Goal: Complete application form

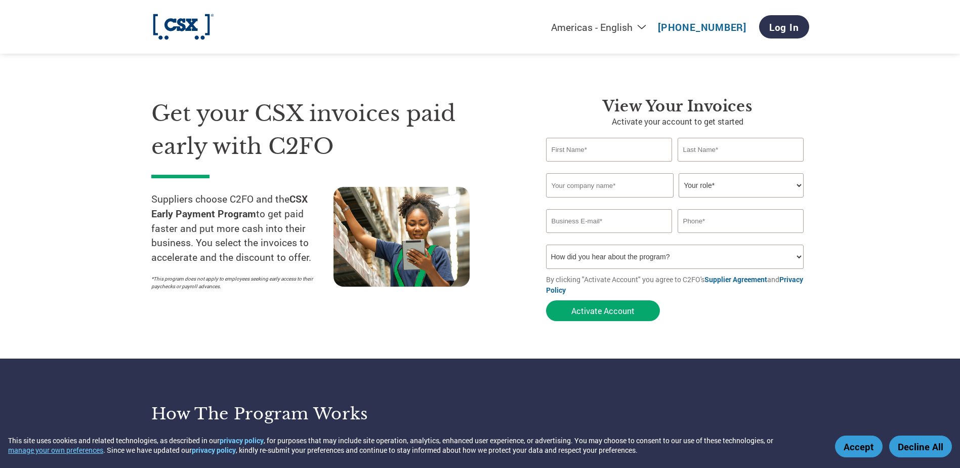
click at [852, 444] on button "Accept" at bounding box center [859, 446] width 48 height 22
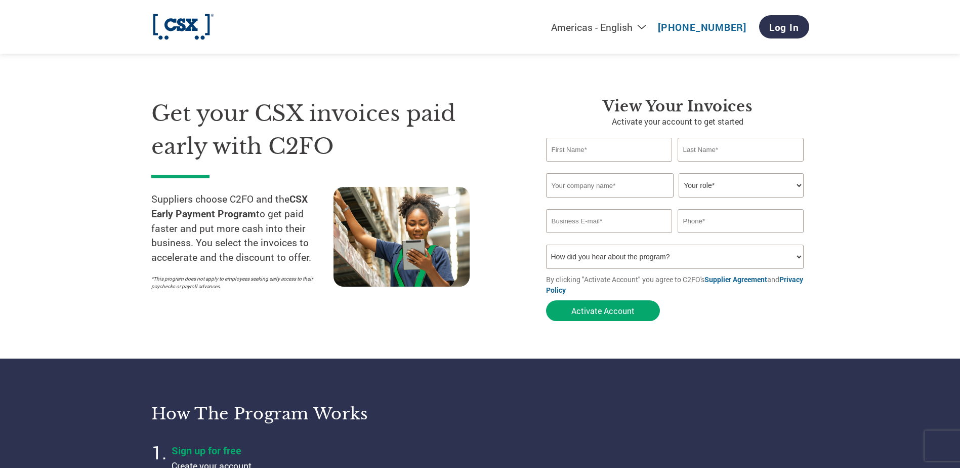
click at [573, 151] on input "text" at bounding box center [609, 150] width 127 height 24
type input "[PERSON_NAME]"
type input "Express"
type input "[PERSON_NAME][EMAIL_ADDRESS][PERSON_NAME][DOMAIN_NAME]"
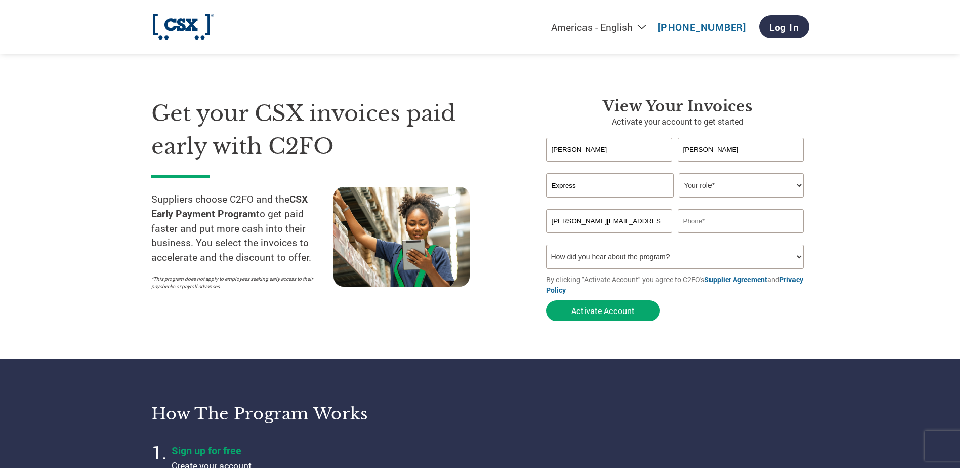
type input "4107074250"
click at [701, 187] on select "Your role* CFO Controller Credit Manager Finance Director Treasurer CEO Preside…" at bounding box center [741, 185] width 125 height 24
select select "OWNER_FOUNDER"
click at [679, 173] on select "Your role* CFO Controller Credit Manager Finance Director Treasurer CEO Preside…" at bounding box center [741, 185] width 125 height 24
drag, startPoint x: 745, startPoint y: 214, endPoint x: 645, endPoint y: 213, distance: 100.2
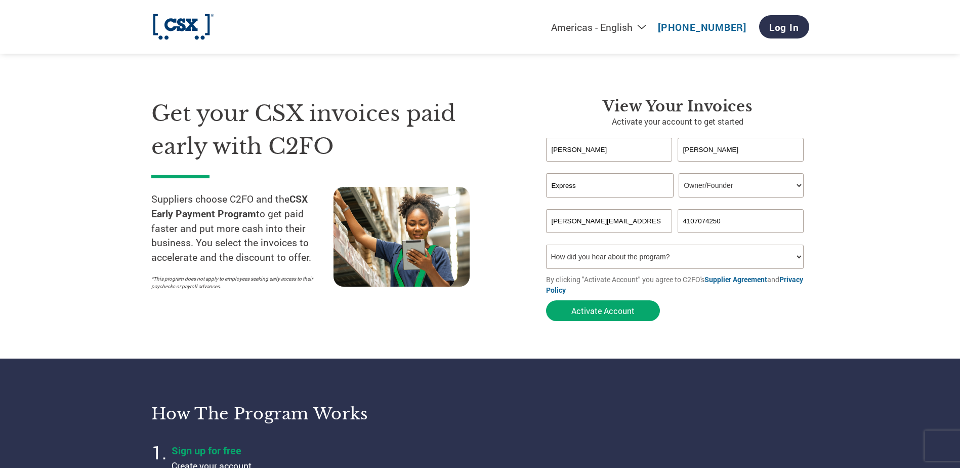
click at [645, 213] on div "jim.craig@expresspros.com 4107074250" at bounding box center [677, 221] width 263 height 24
type input "4103127700"
click at [624, 262] on select "How did you hear about the program? Received a letter Email Social Media Online…" at bounding box center [675, 256] width 258 height 24
select select "Email"
click at [546, 244] on select "How did you hear about the program? Received a letter Email Social Media Online…" at bounding box center [675, 256] width 258 height 24
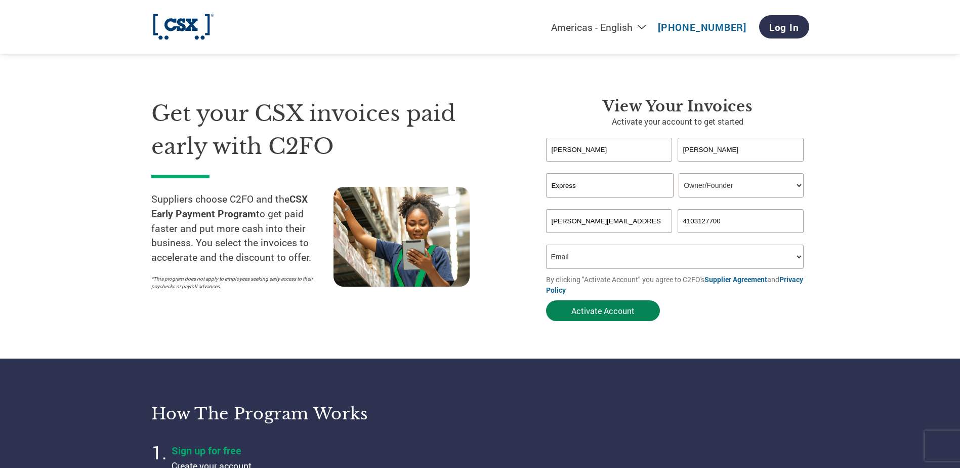
click at [581, 307] on button "Activate Account" at bounding box center [603, 310] width 114 height 21
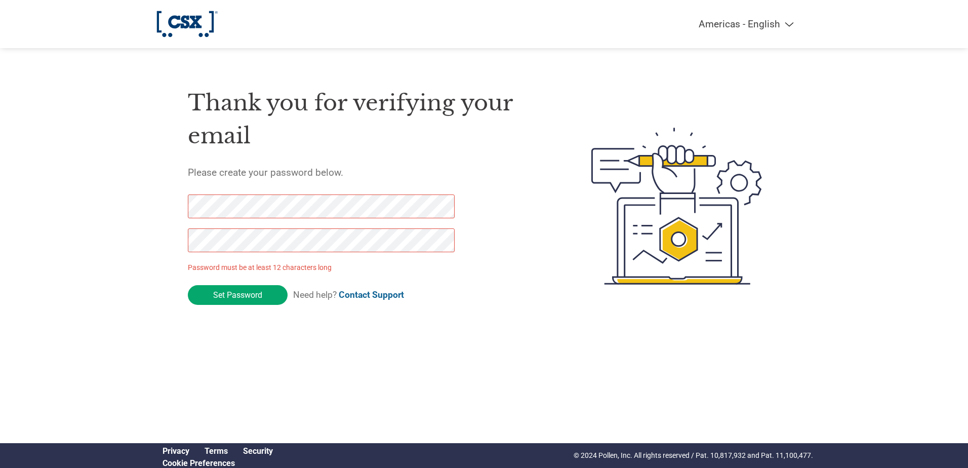
drag, startPoint x: 219, startPoint y: 293, endPoint x: 187, endPoint y: 204, distance: 94.6
click at [187, 204] on div "Thank you for verifying your email Please create your password below. Password …" at bounding box center [484, 206] width 658 height 268
click at [231, 299] on input "Set Password" at bounding box center [238, 295] width 100 height 20
